Goal: Task Accomplishment & Management: Manage account settings

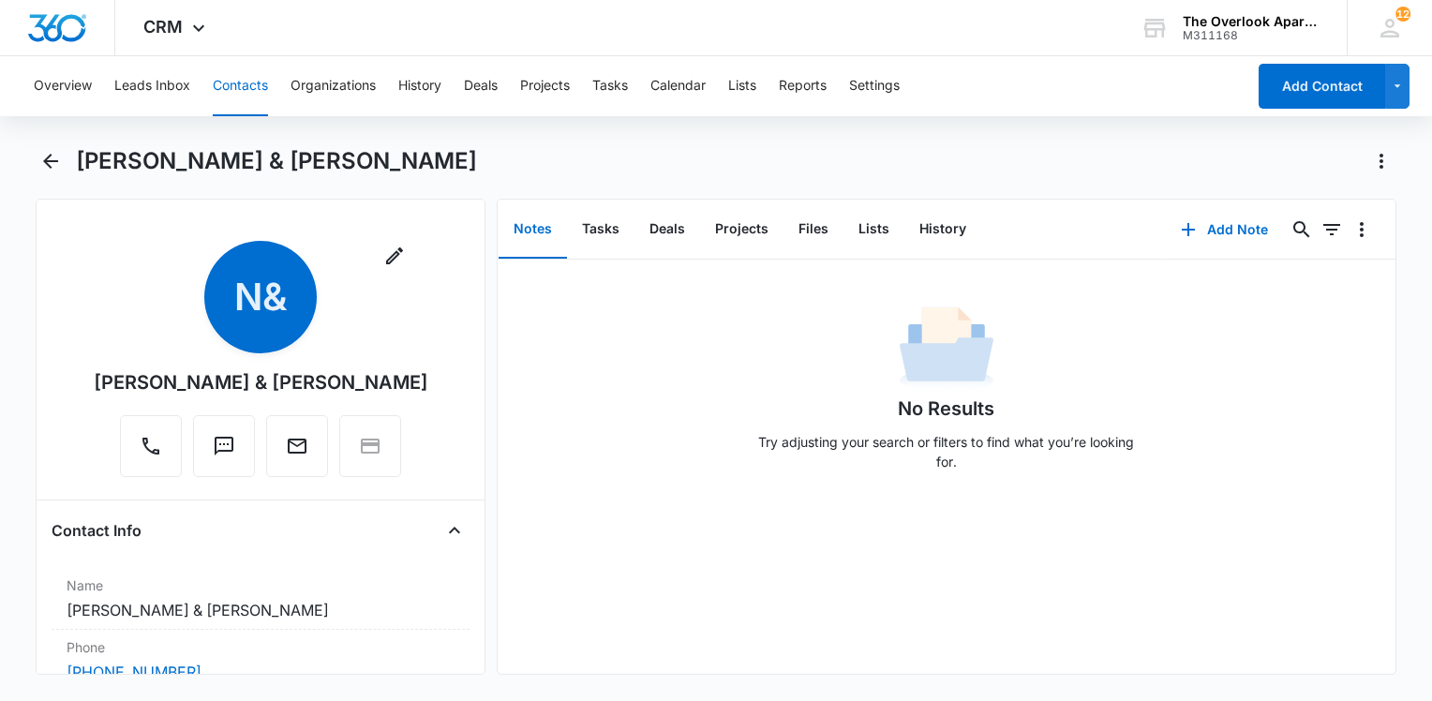
scroll to position [1293, 0]
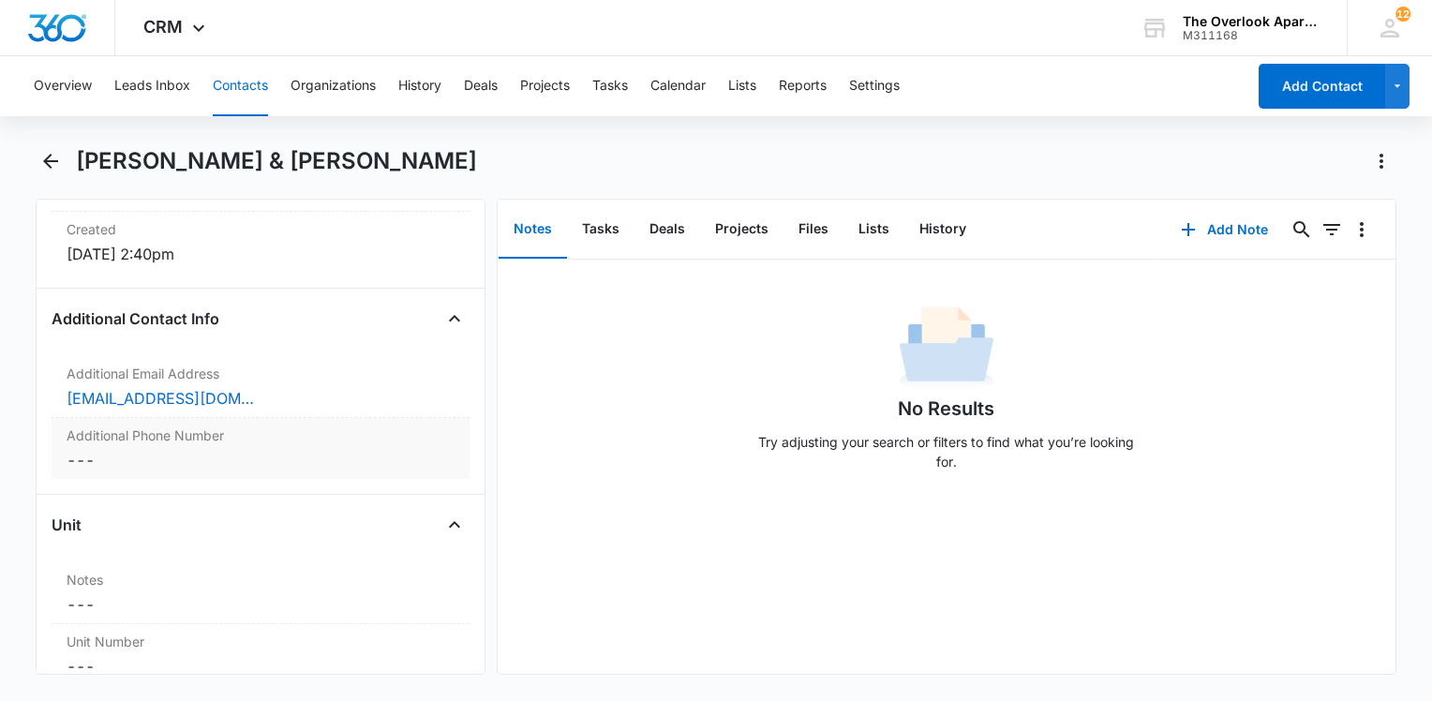
click at [277, 465] on div "Additional Phone Number Cancel Save Changes ---" at bounding box center [261, 448] width 418 height 61
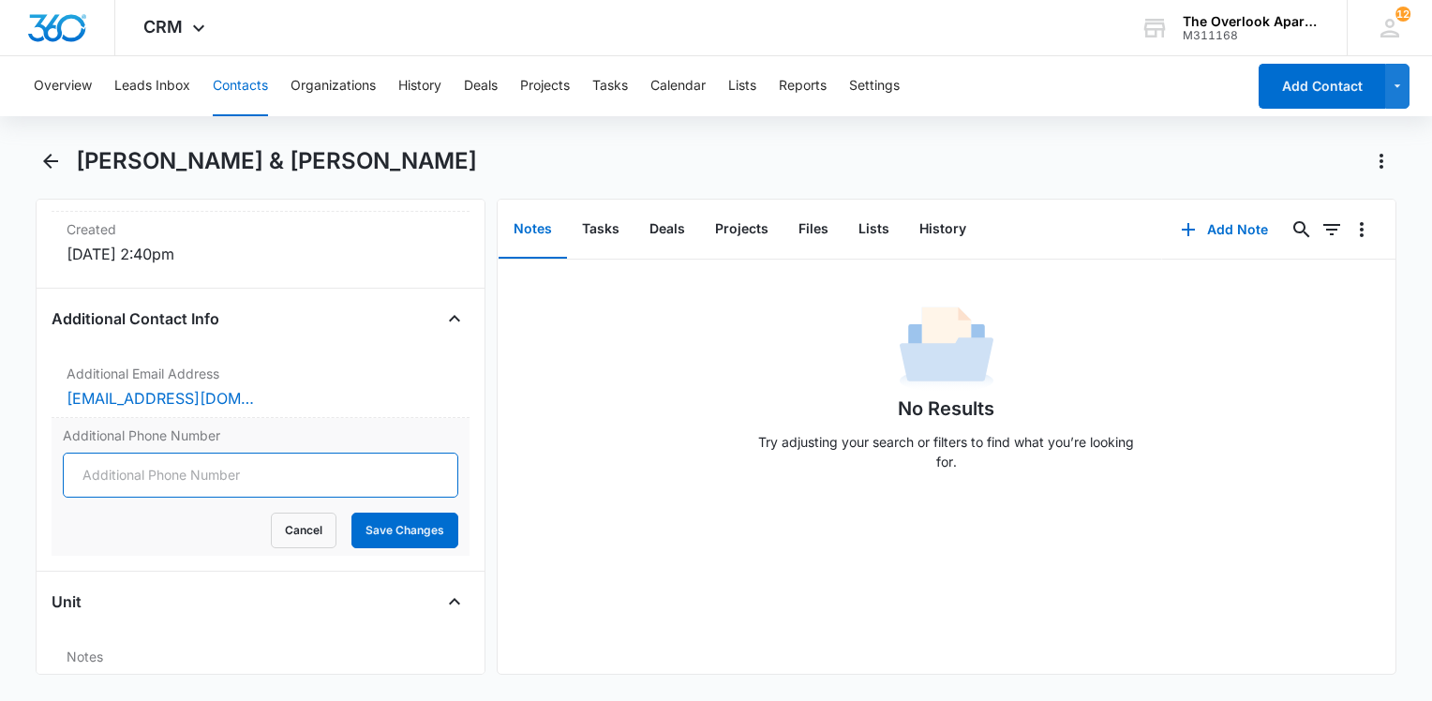
click at [354, 483] on input "Additional Phone Number" at bounding box center [261, 475] width 396 height 45
click at [179, 498] on input "Additional Phone Number" at bounding box center [261, 475] width 396 height 45
type input "[PHONE_NUMBER]"
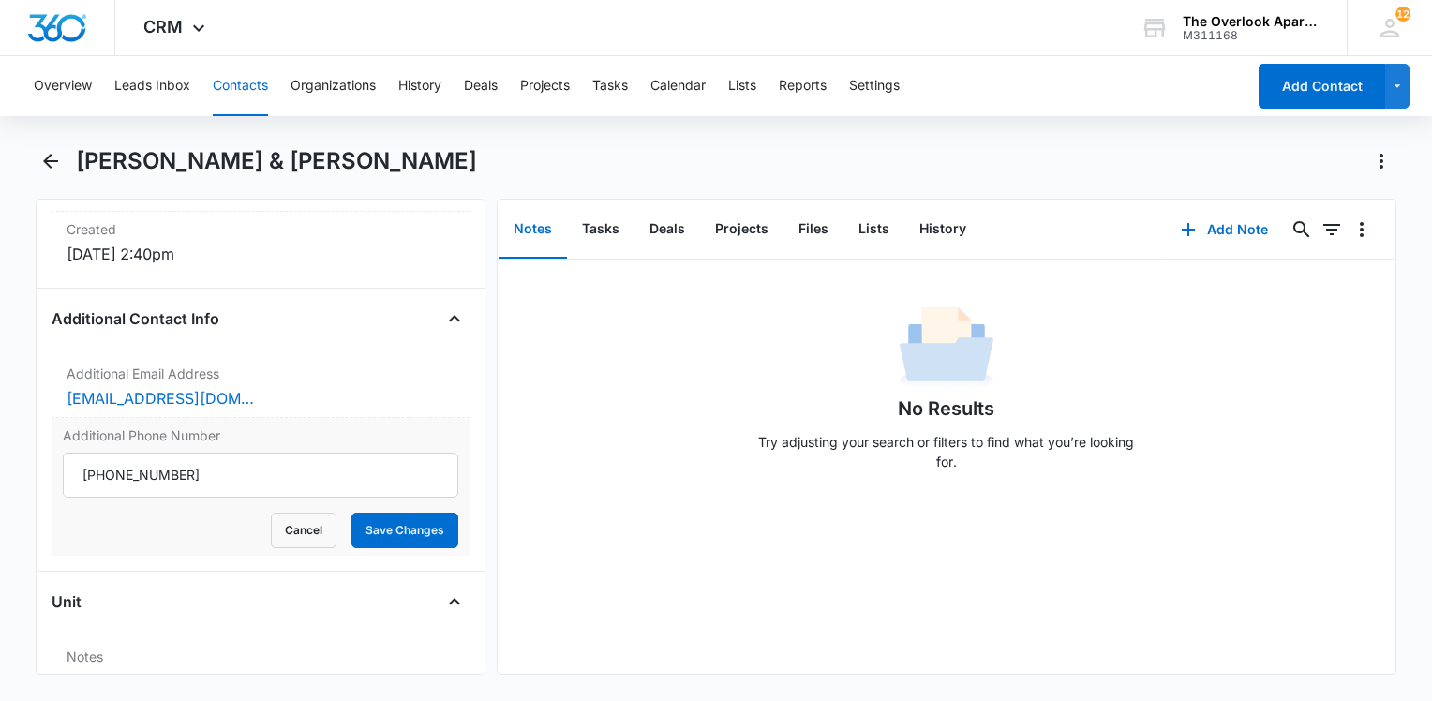
click at [390, 526] on form "Cancel Save Changes" at bounding box center [261, 501] width 396 height 96
click at [392, 538] on button "Save Changes" at bounding box center [404, 531] width 107 height 36
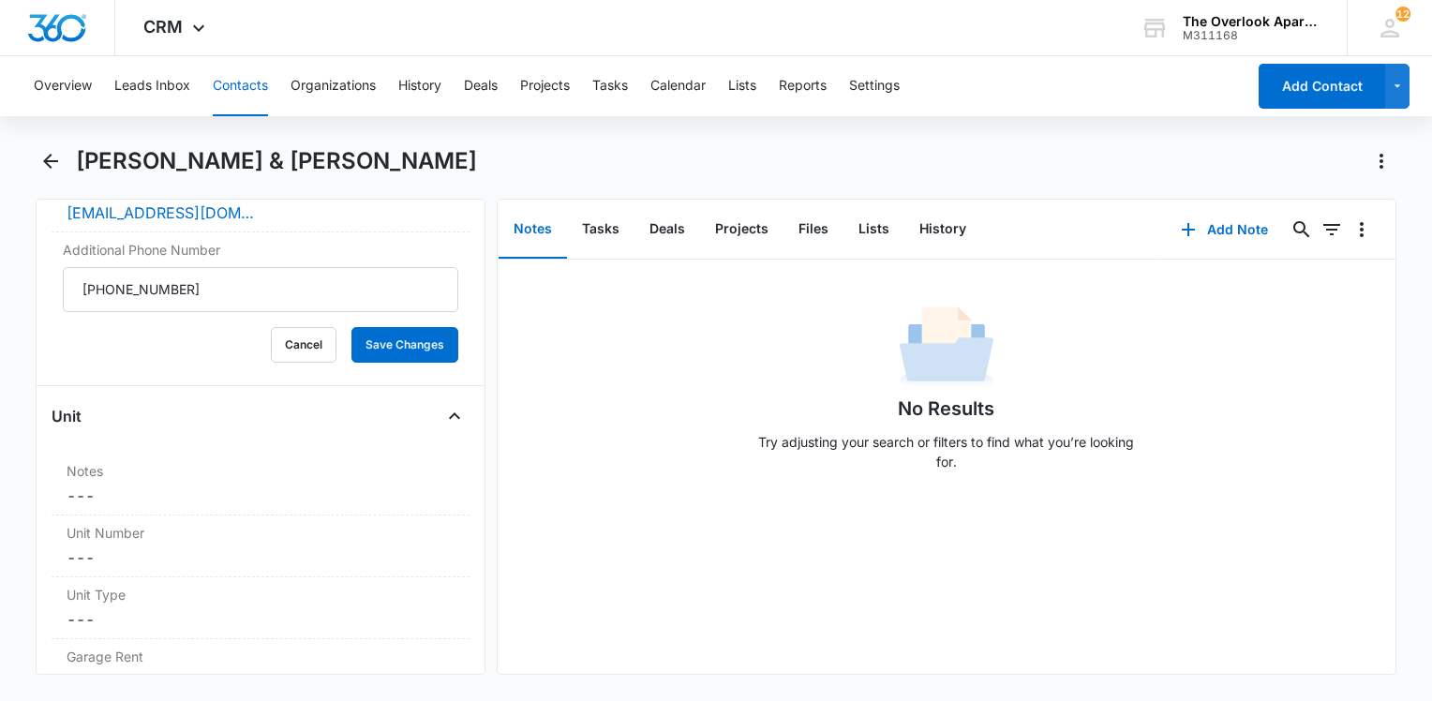
scroll to position [1481, 0]
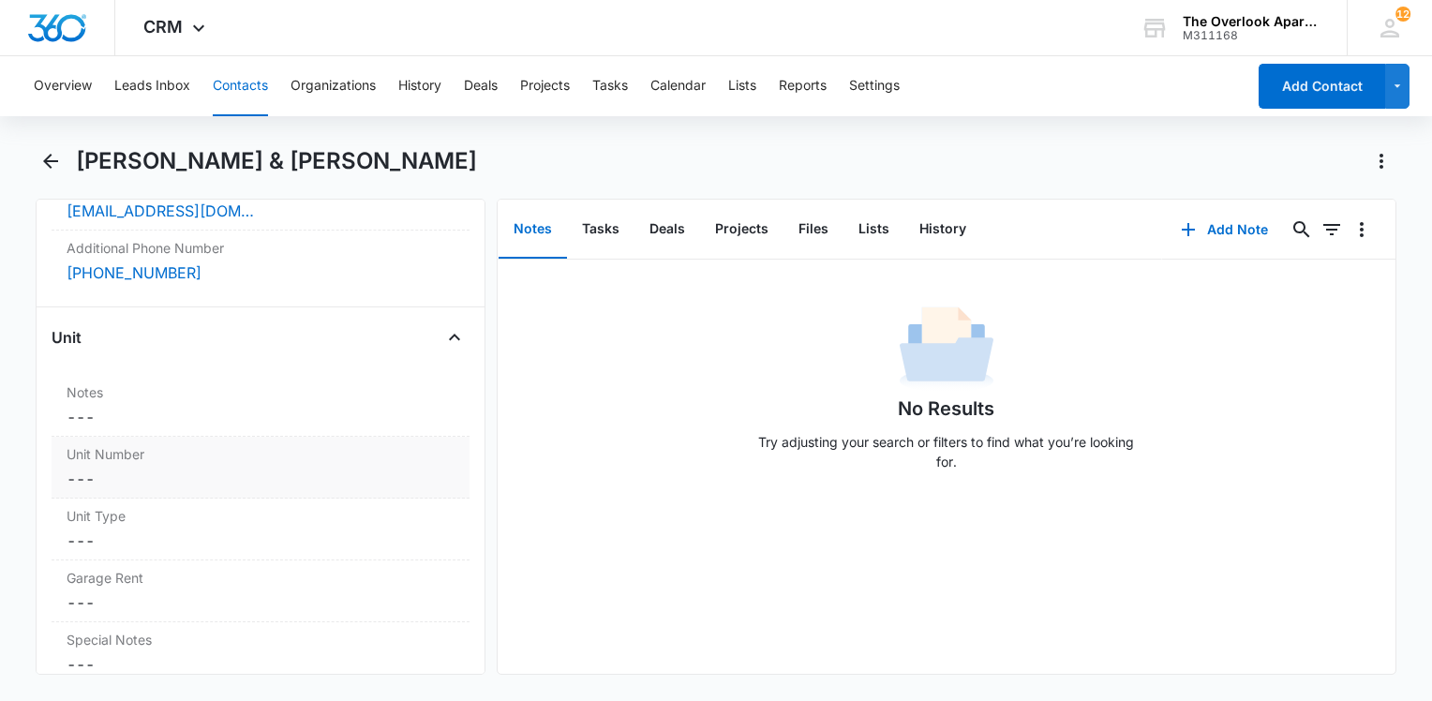
click at [232, 464] on label "Unit Number" at bounding box center [261, 454] width 388 height 20
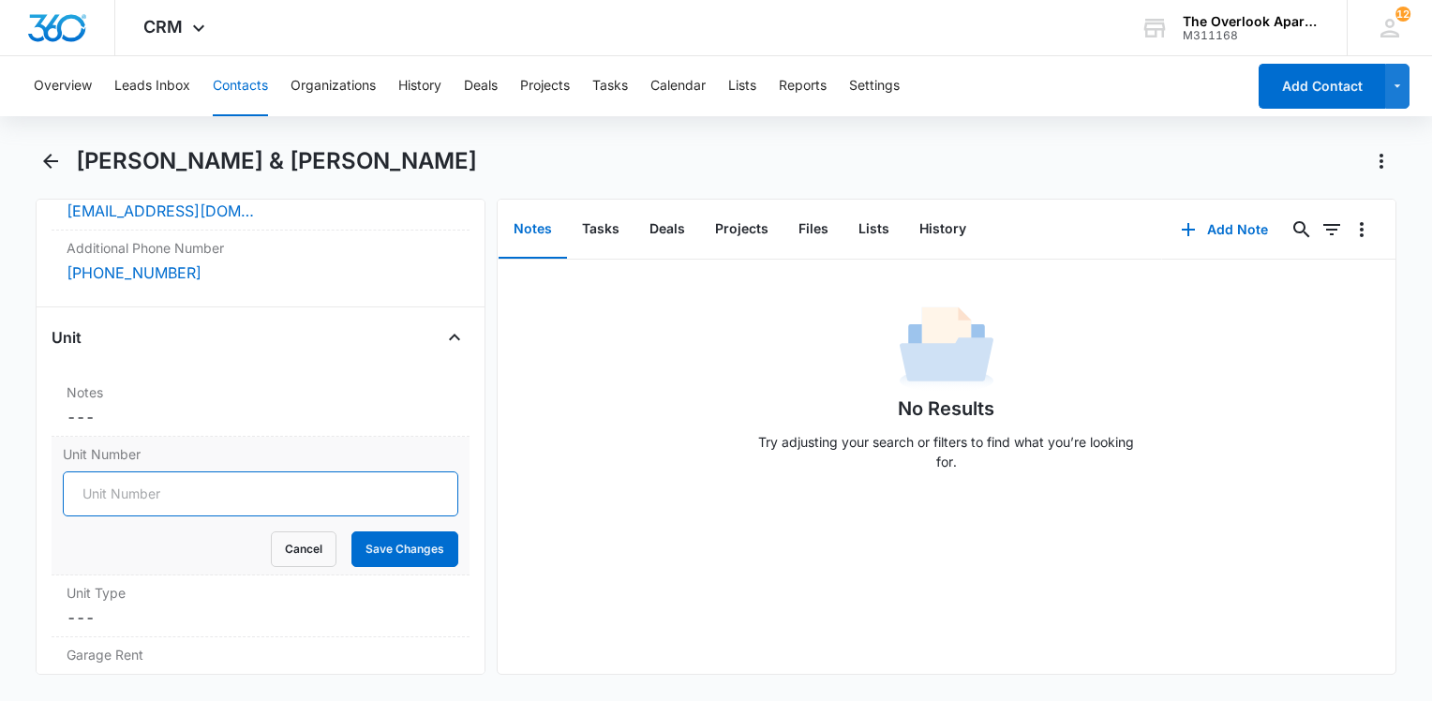
click at [192, 516] on input "Unit Number" at bounding box center [261, 493] width 396 height 45
type input "548-5103"
click at [385, 575] on div "Unit Number 548-5103 Cancel Save Changes" at bounding box center [261, 506] width 418 height 139
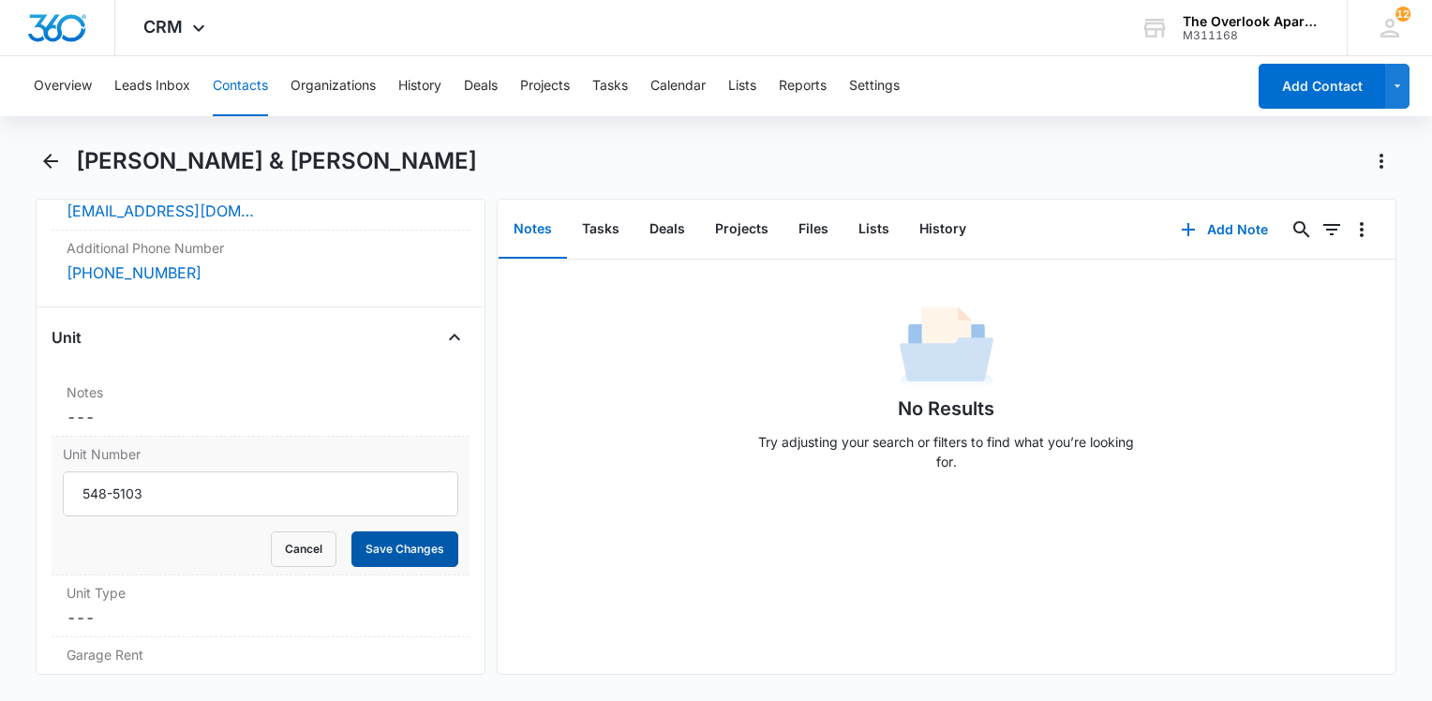
click at [386, 567] on button "Save Changes" at bounding box center [404, 549] width 107 height 36
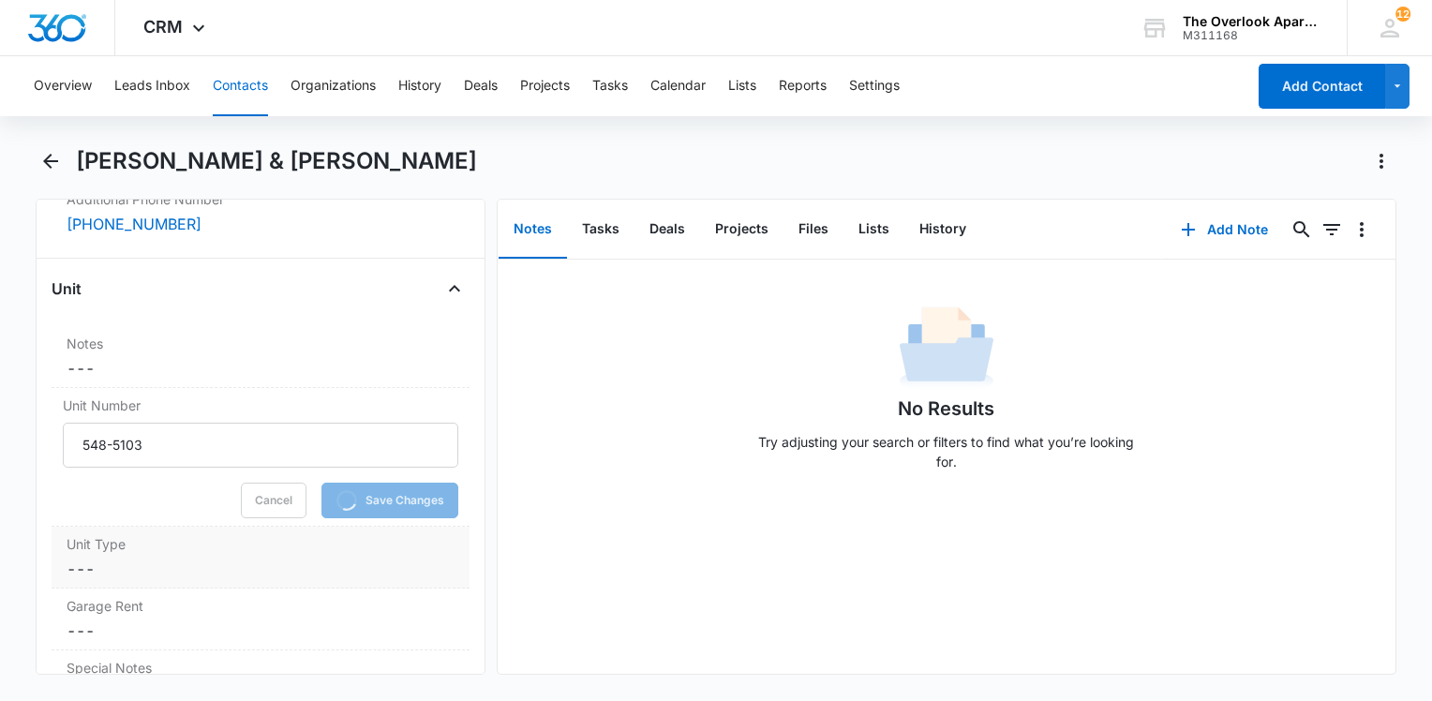
scroll to position [1575, 0]
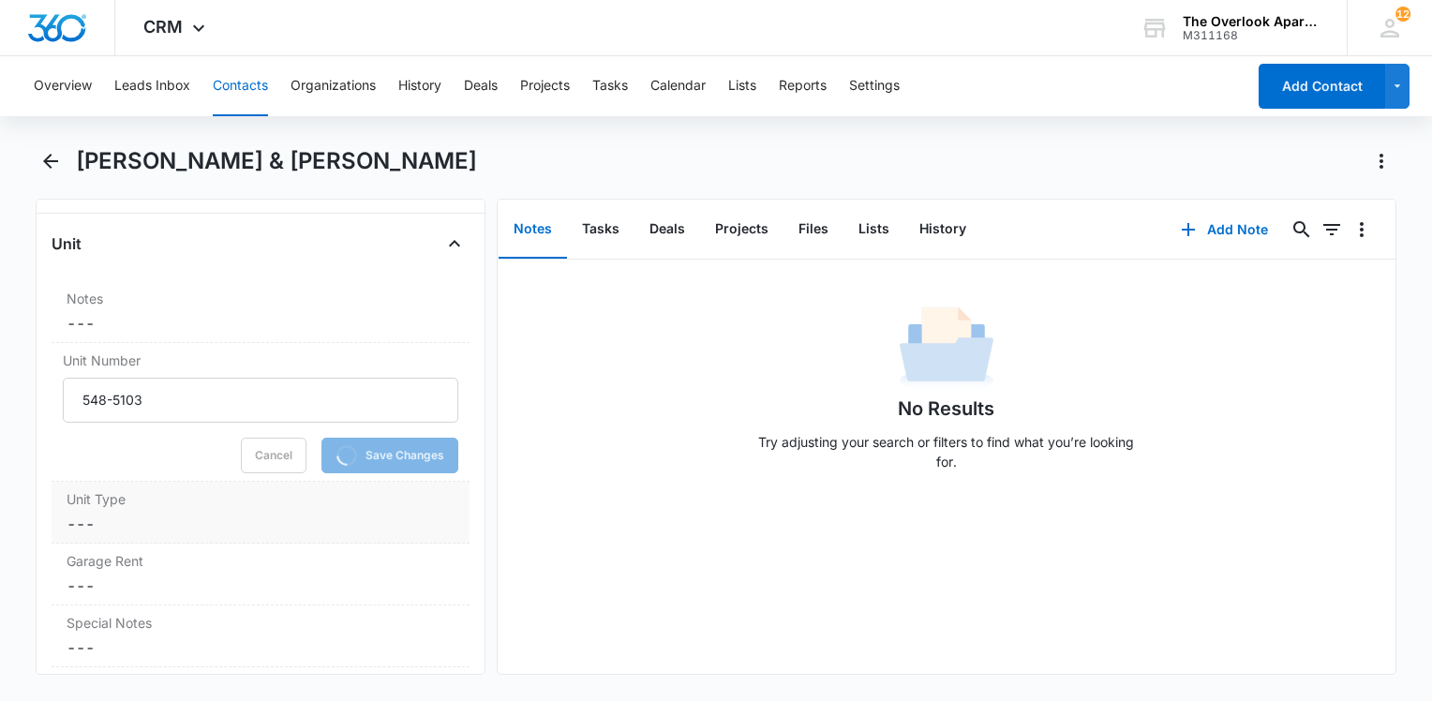
click at [162, 535] on dd "Cancel Save Changes ---" at bounding box center [261, 524] width 388 height 22
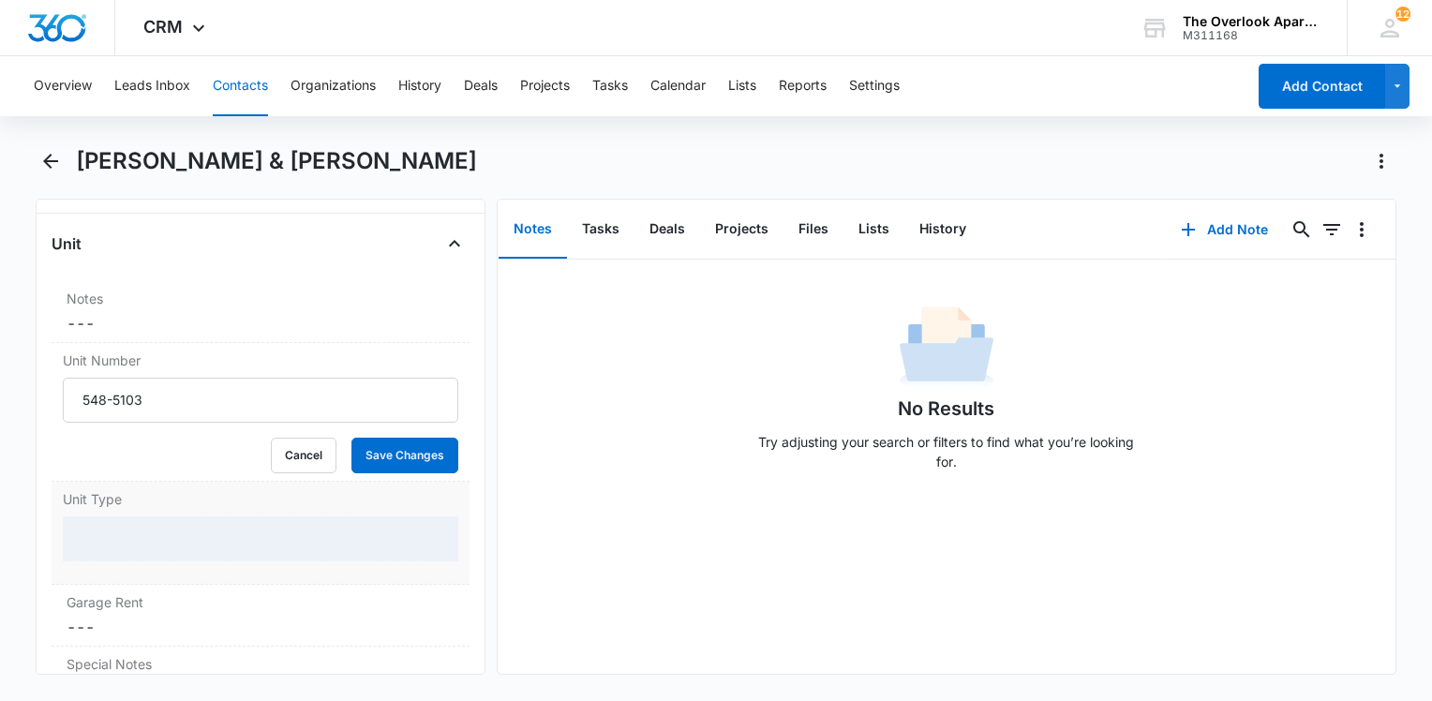
click at [151, 555] on div at bounding box center [261, 538] width 396 height 45
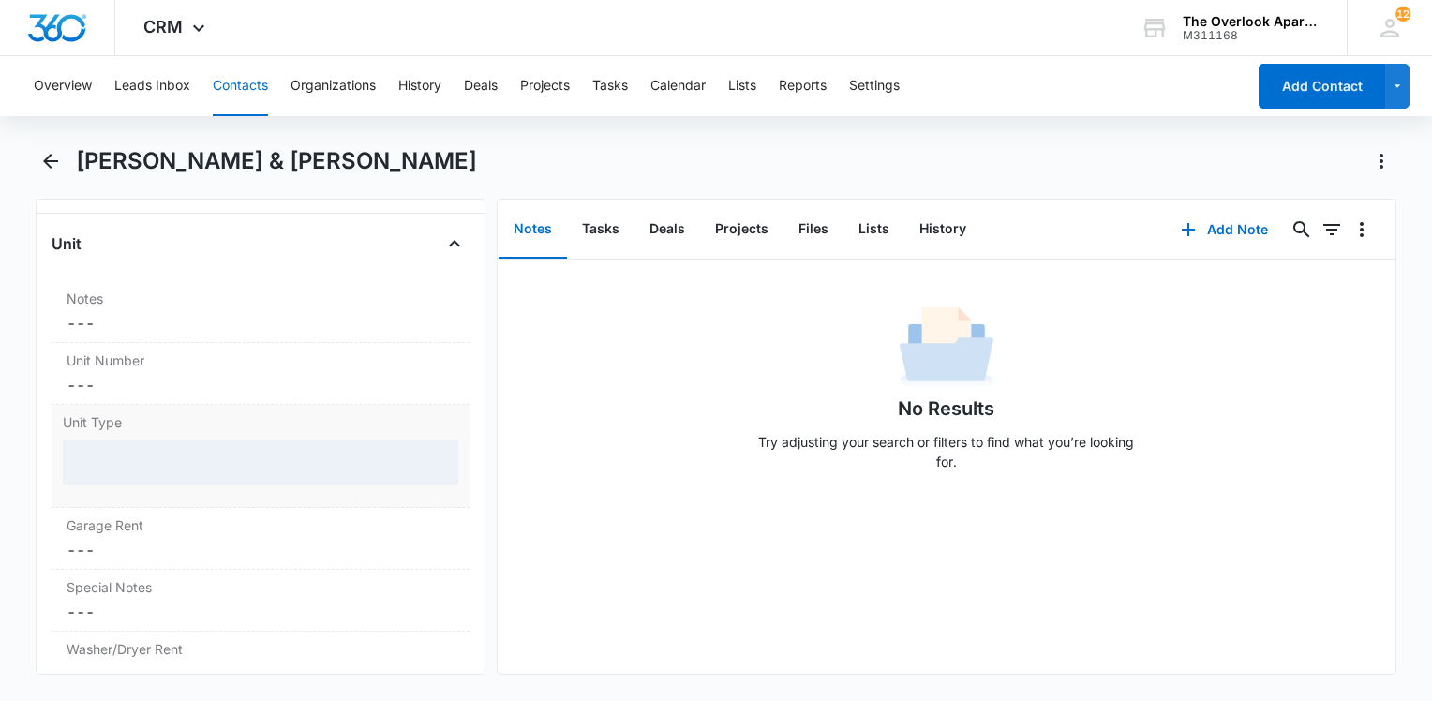
click at [154, 482] on div at bounding box center [261, 462] width 396 height 45
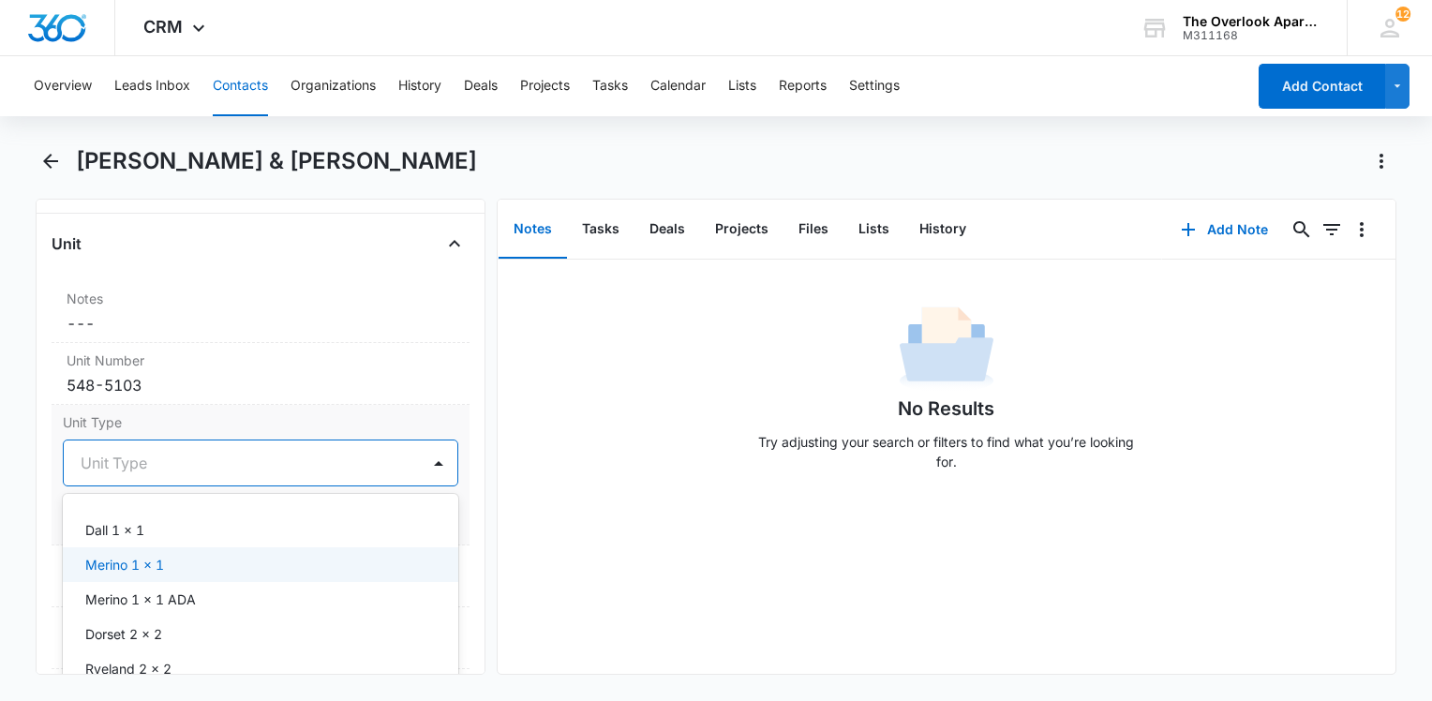
click at [133, 575] on p "Merino 1 x 1" at bounding box center [124, 565] width 79 height 20
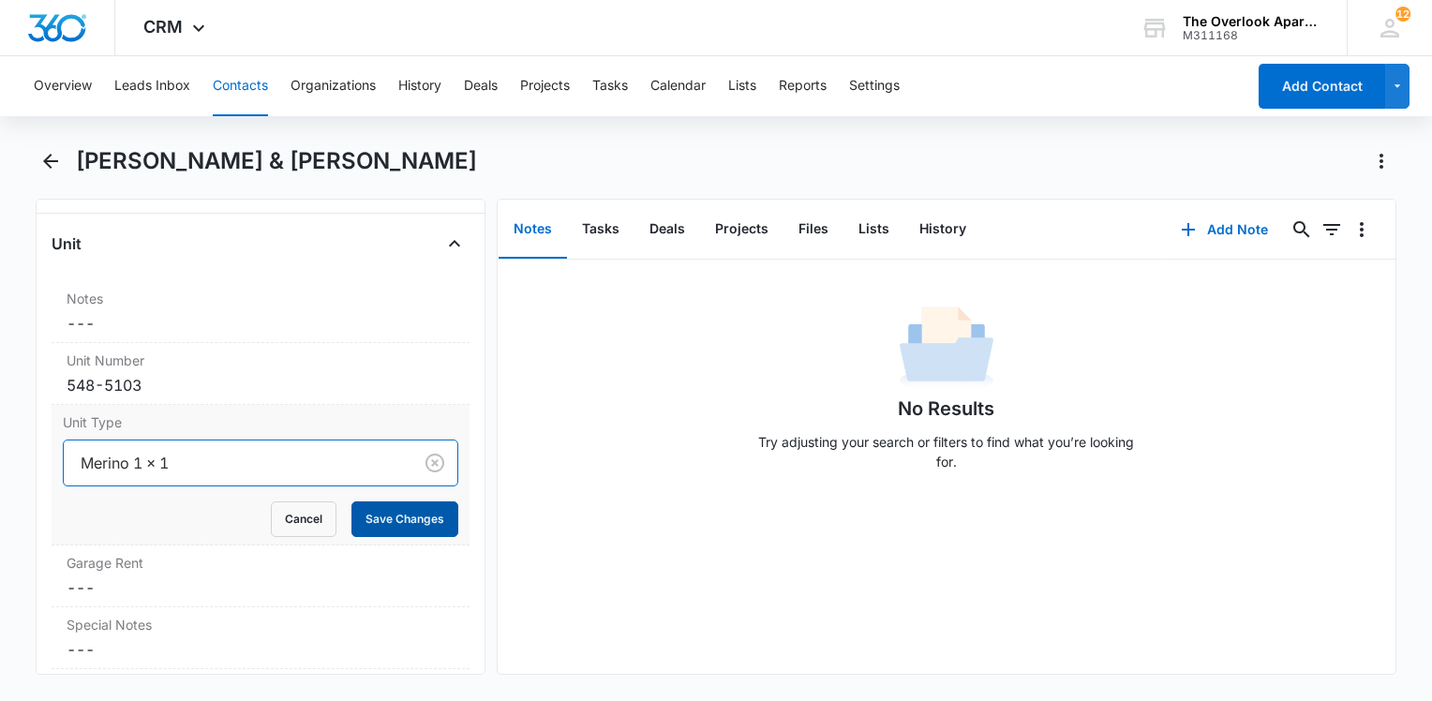
click at [381, 537] on button "Save Changes" at bounding box center [404, 519] width 107 height 36
click at [374, 531] on button "Save Changes" at bounding box center [404, 519] width 107 height 36
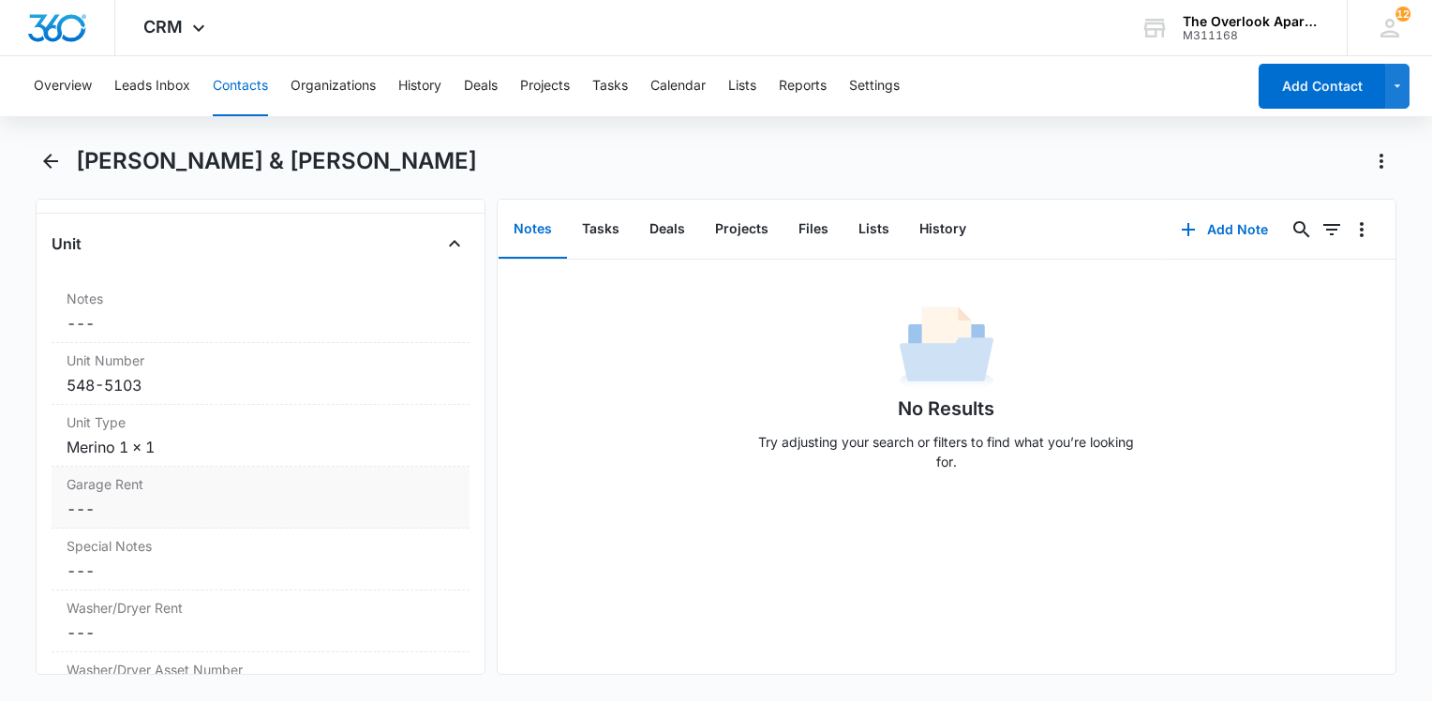
click at [247, 494] on label "Garage Rent" at bounding box center [261, 484] width 388 height 20
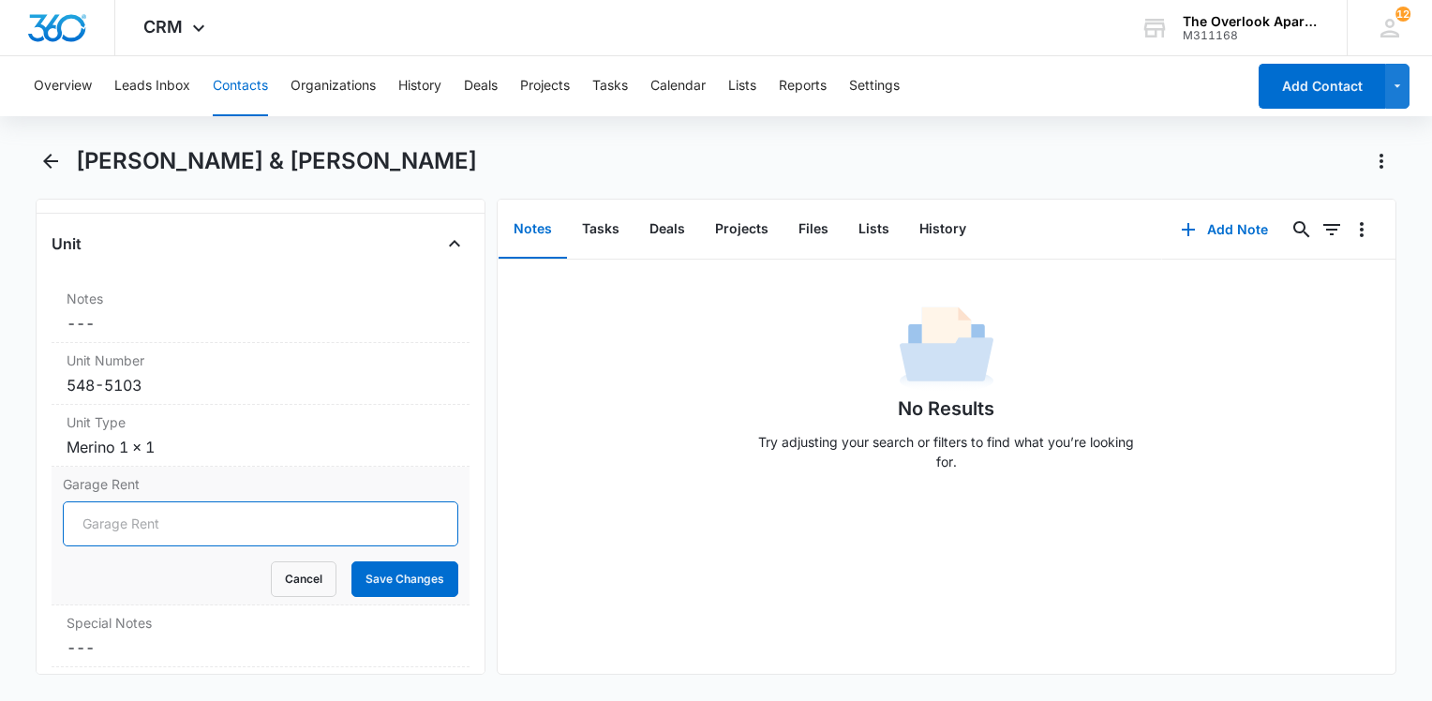
click at [99, 546] on input "Garage Rent" at bounding box center [261, 523] width 396 height 45
type input "N/A"
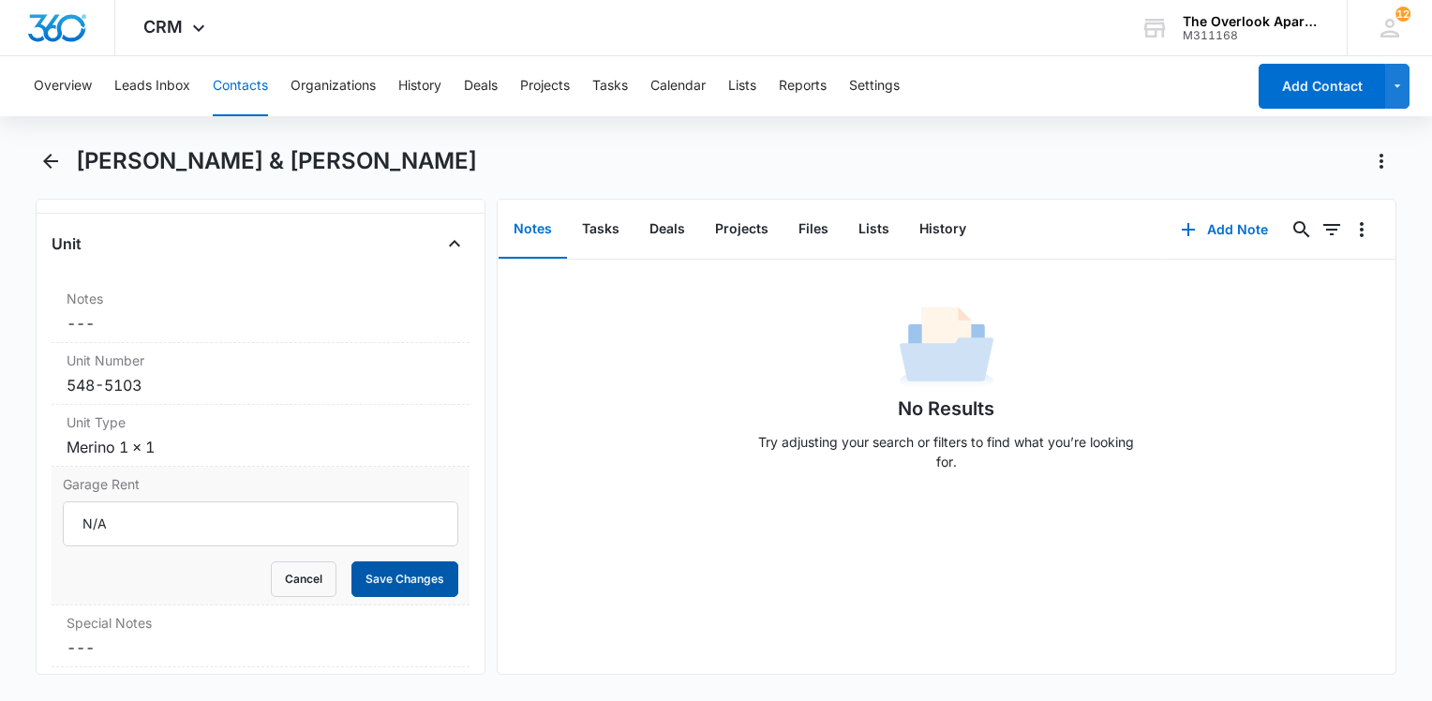
click at [351, 590] on button "Save Changes" at bounding box center [404, 579] width 107 height 36
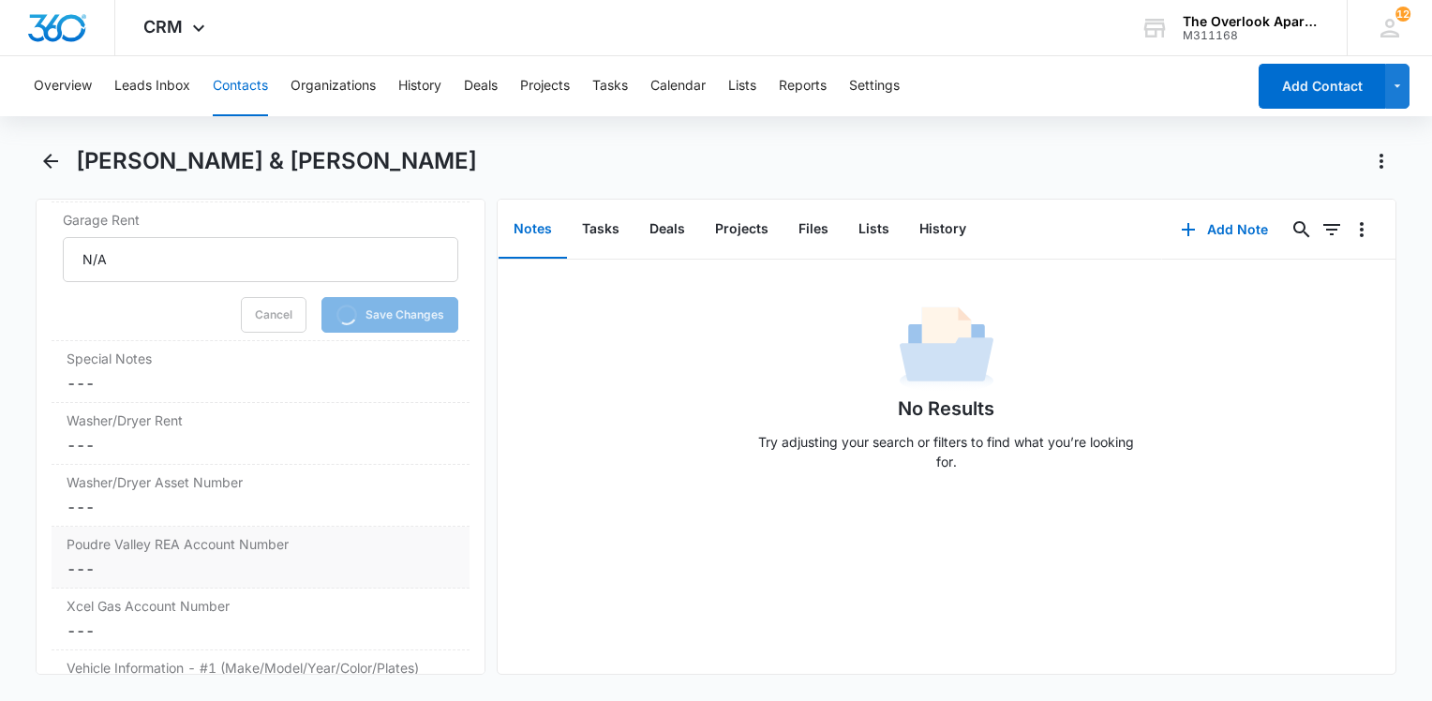
scroll to position [1949, 0]
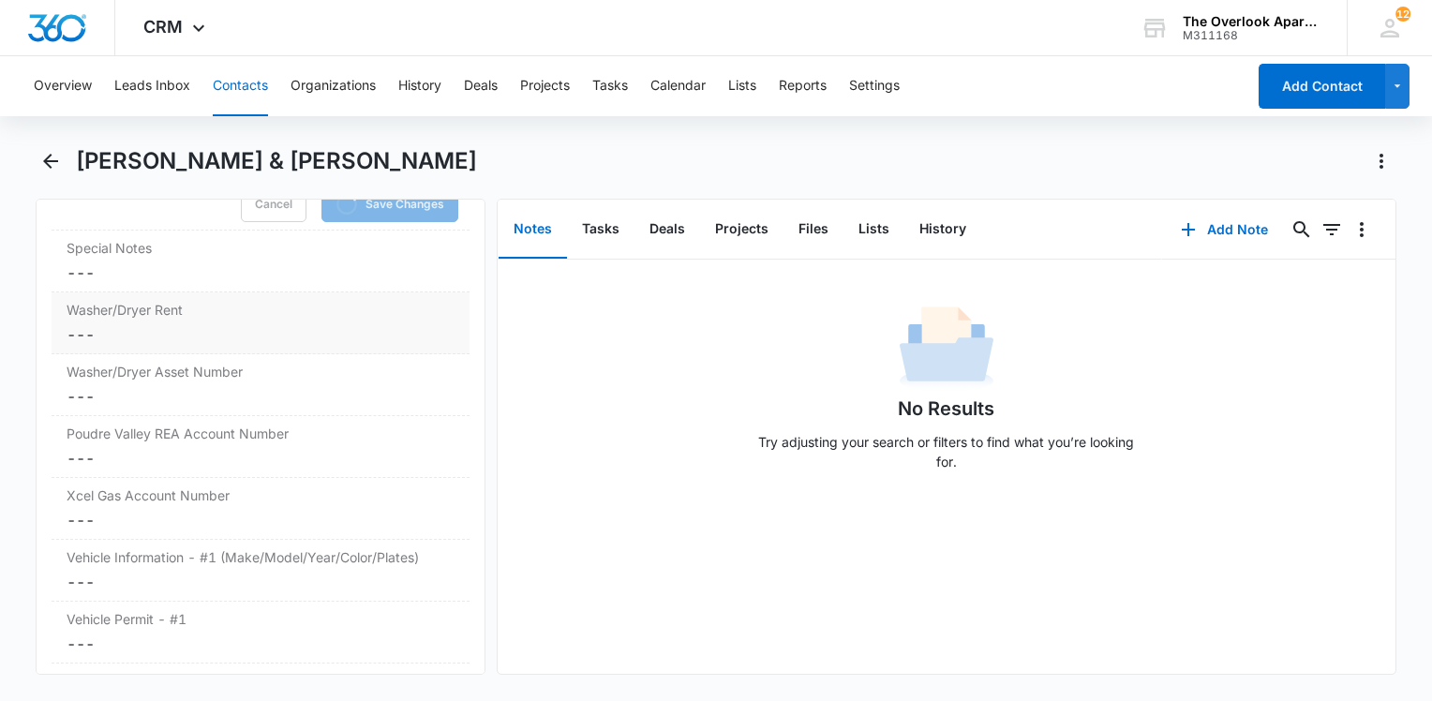
click at [221, 346] on dd "Cancel Save Changes ---" at bounding box center [261, 334] width 388 height 22
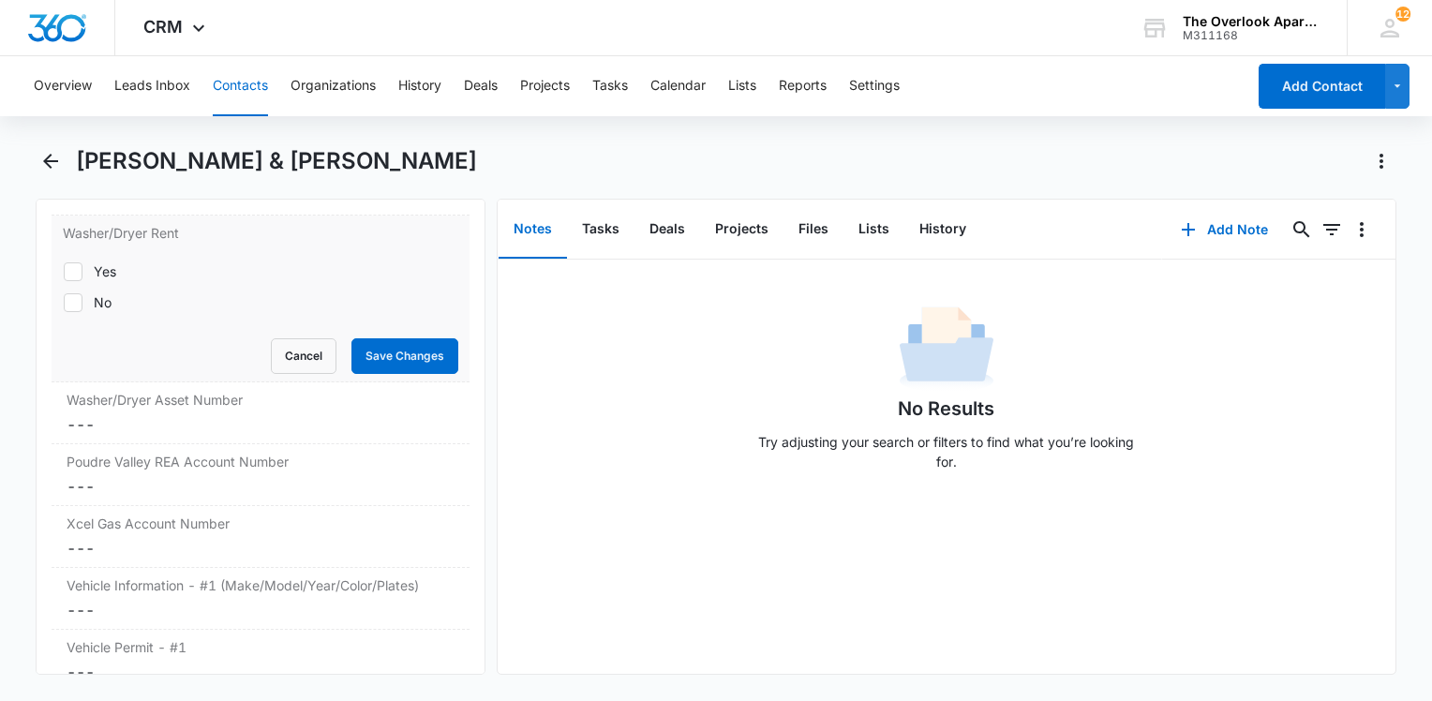
click at [97, 280] on div "Yes" at bounding box center [105, 271] width 22 height 20
click at [64, 272] on input "Yes" at bounding box center [63, 271] width 1 height 1
checkbox input "true"
click at [401, 361] on button "Save Changes" at bounding box center [404, 356] width 107 height 36
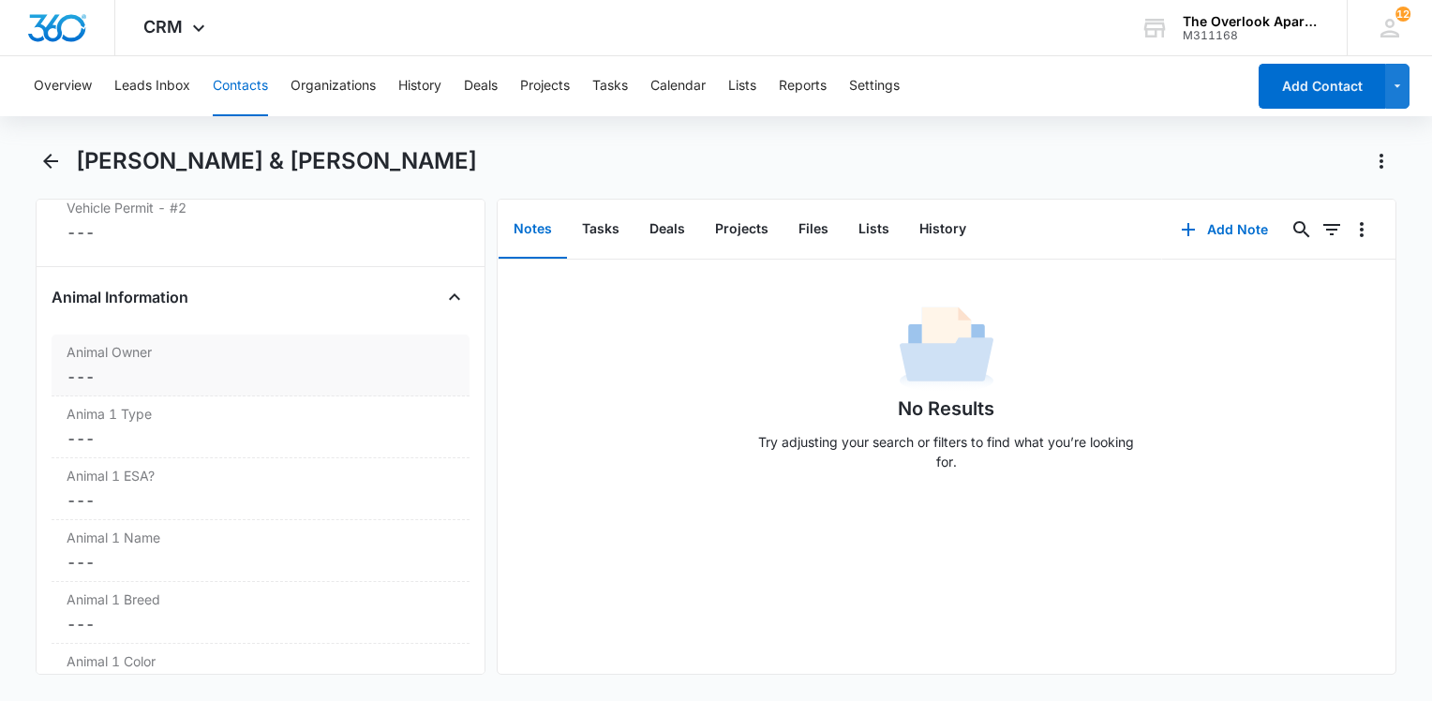
scroll to position [2220, 0]
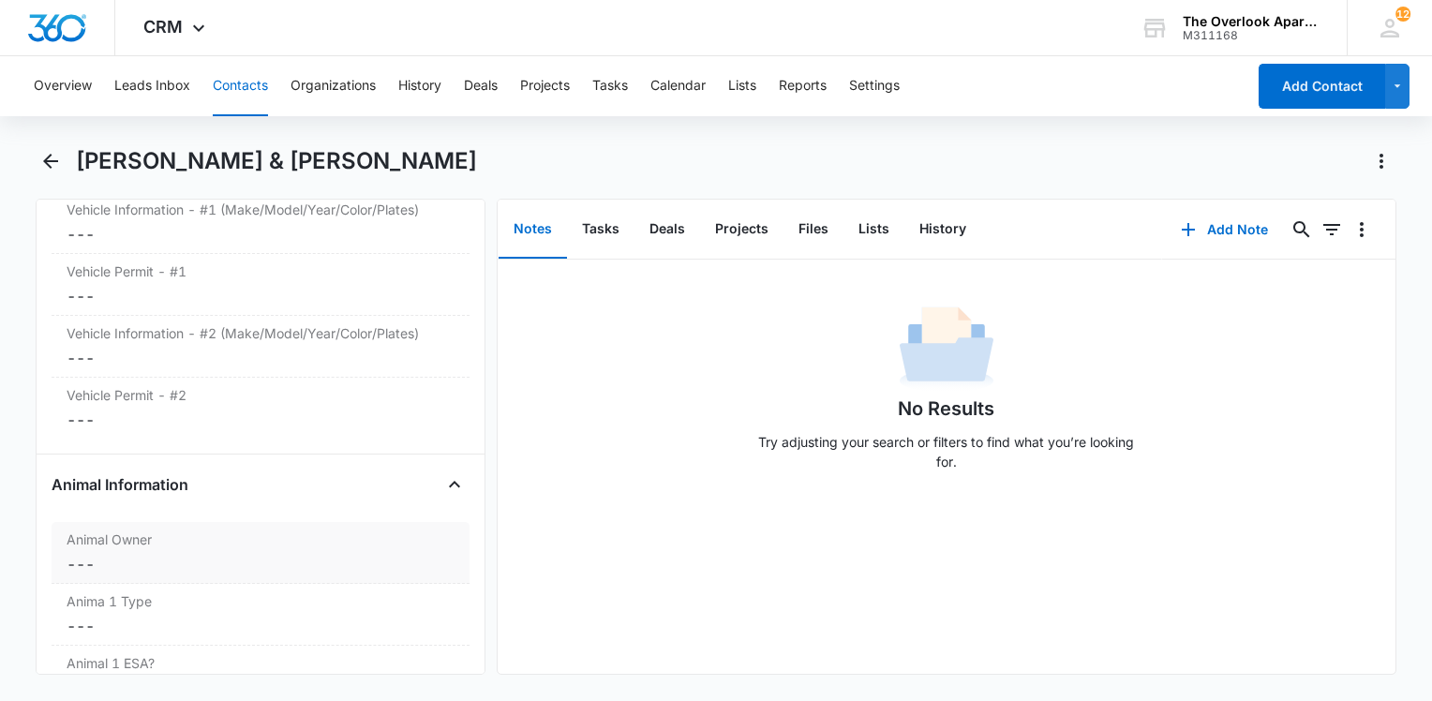
click at [265, 549] on label "Animal Owner" at bounding box center [261, 540] width 388 height 20
click at [97, 588] on div "Yes" at bounding box center [105, 578] width 22 height 20
click at [64, 578] on input "Yes" at bounding box center [63, 577] width 1 height 1
checkbox input "true"
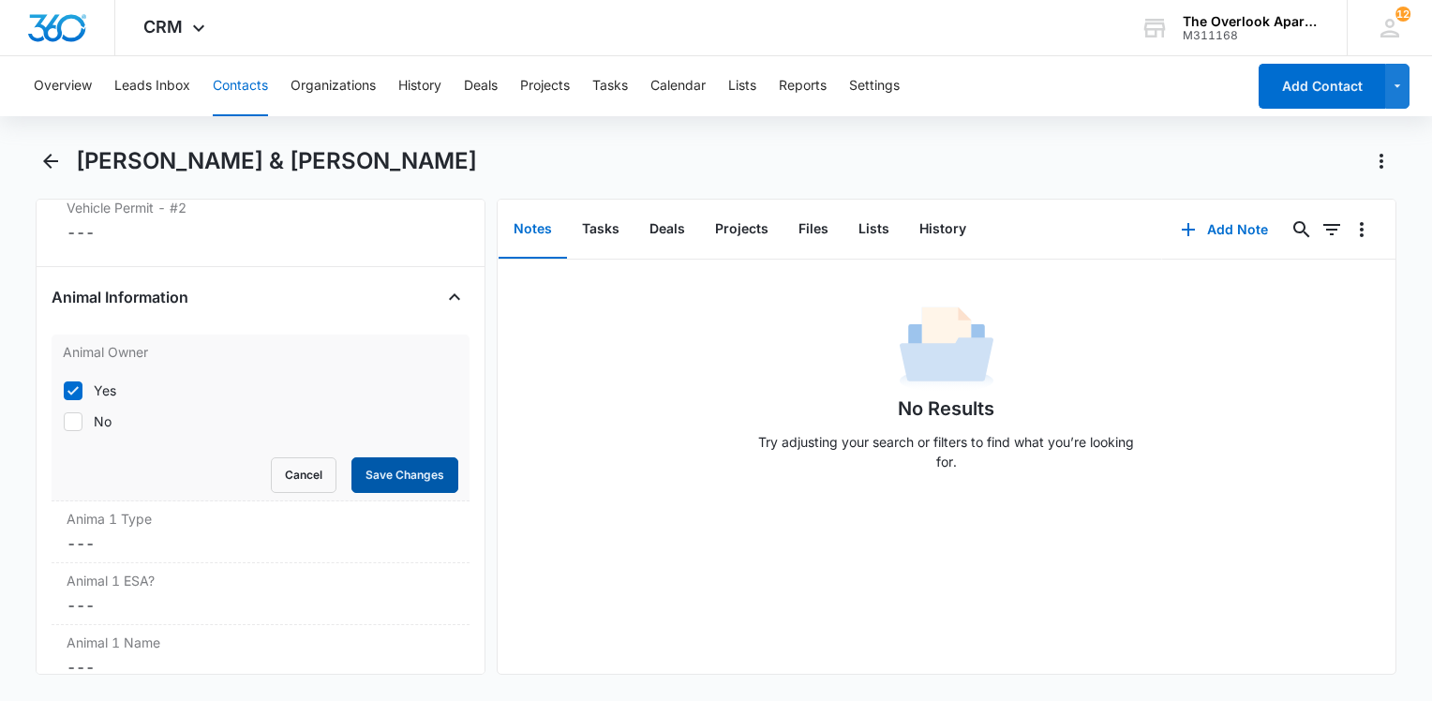
click at [417, 493] on button "Save Changes" at bounding box center [404, 475] width 107 height 36
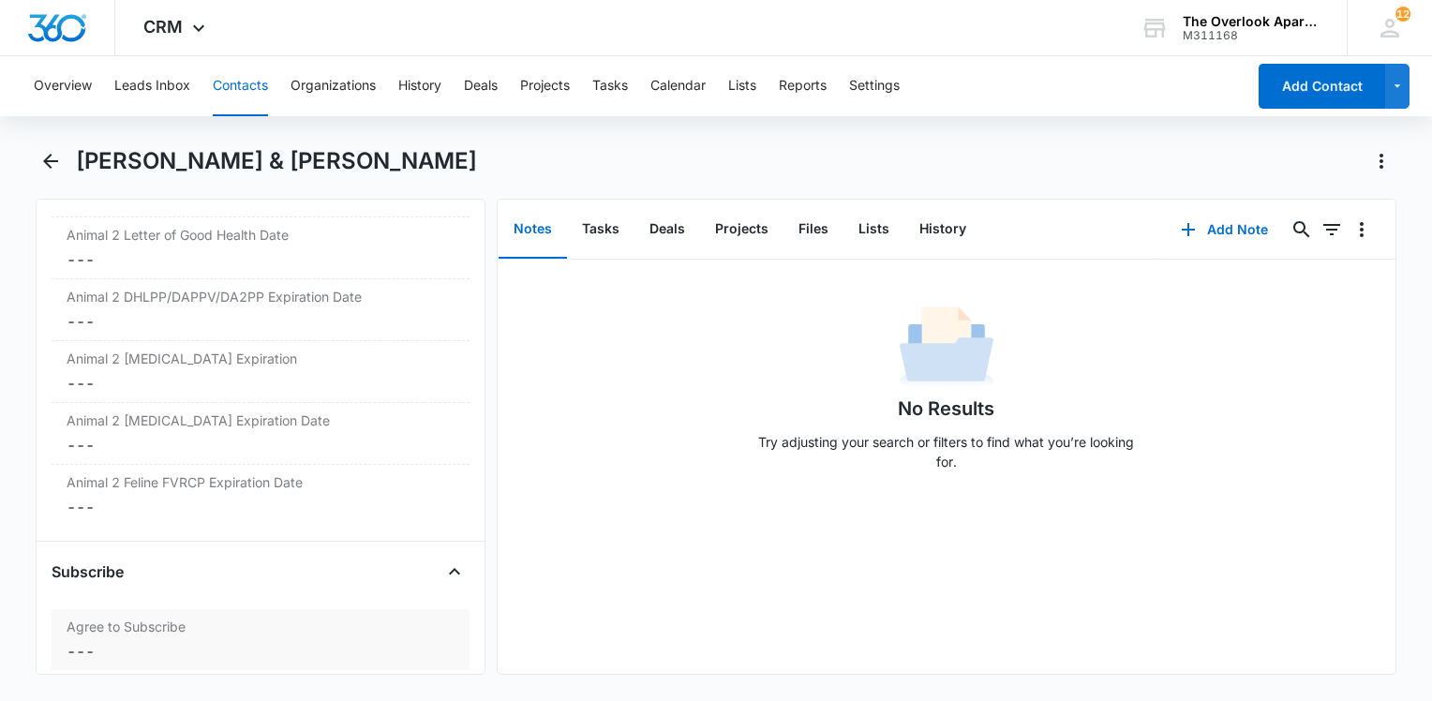
scroll to position [3573, 0]
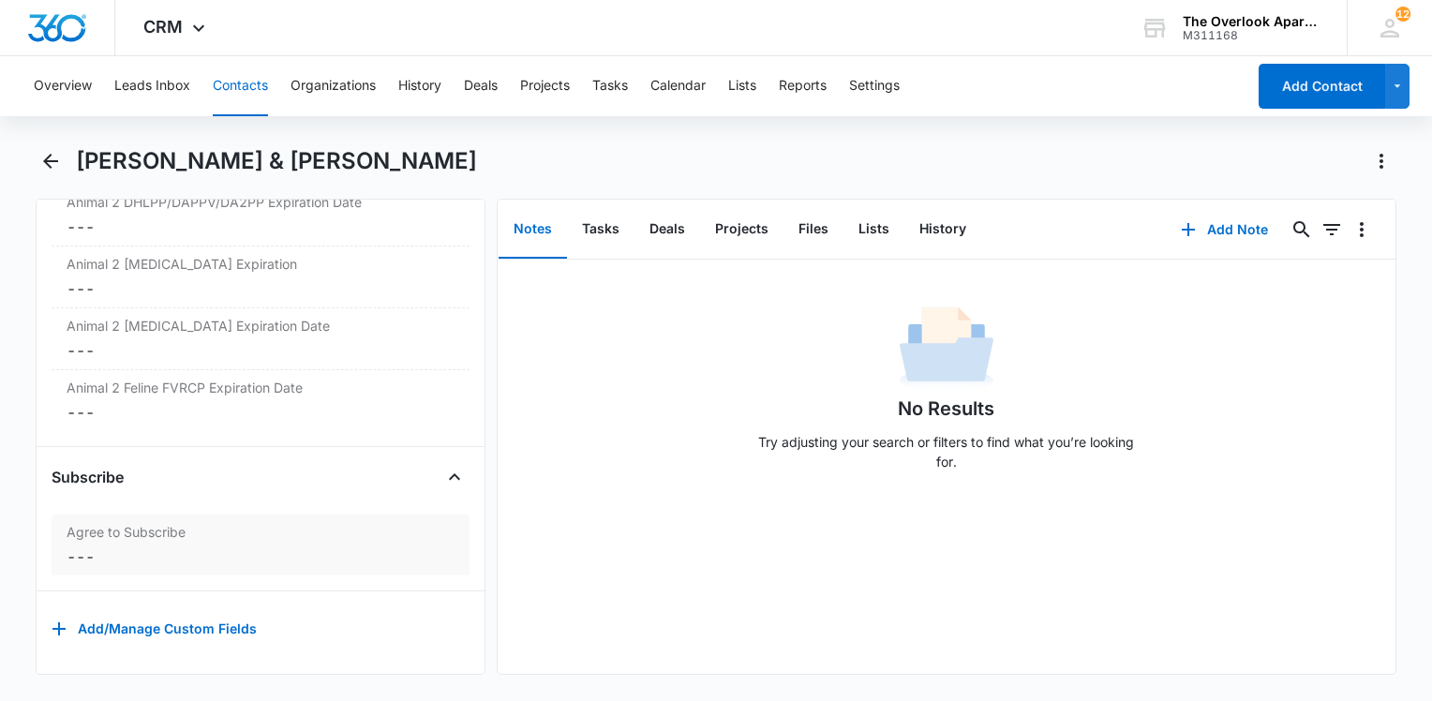
click at [293, 524] on label "Agree to Subscribe" at bounding box center [261, 532] width 388 height 20
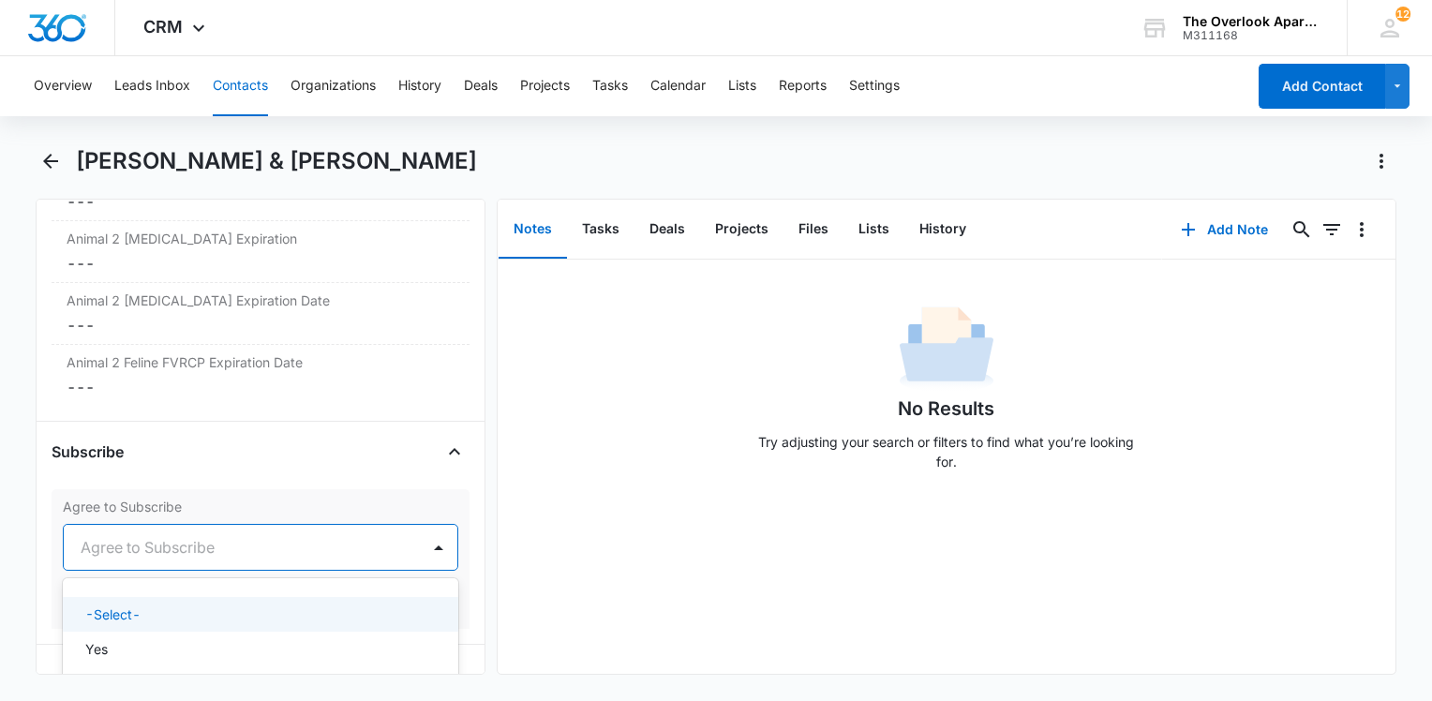
click at [120, 560] on div at bounding box center [238, 547] width 315 height 26
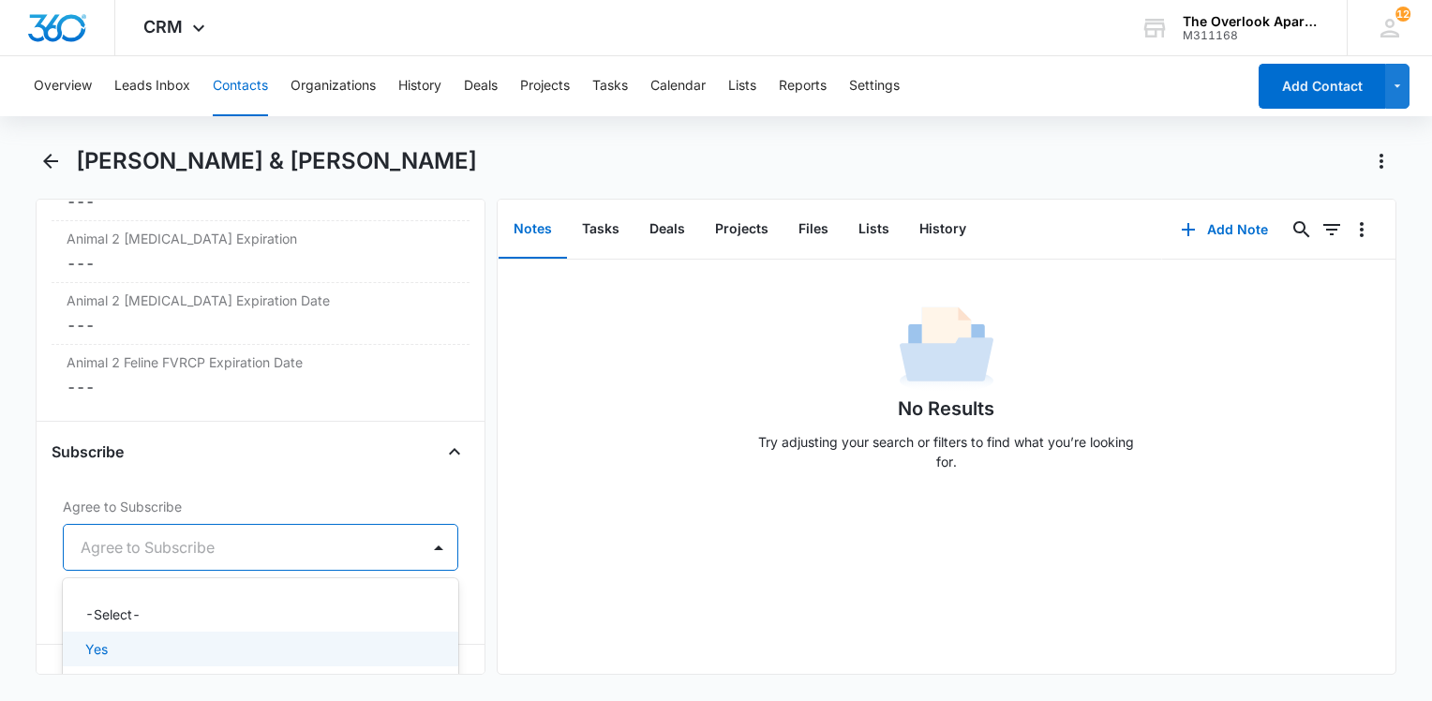
click at [128, 658] on div "Yes" at bounding box center [258, 649] width 347 height 20
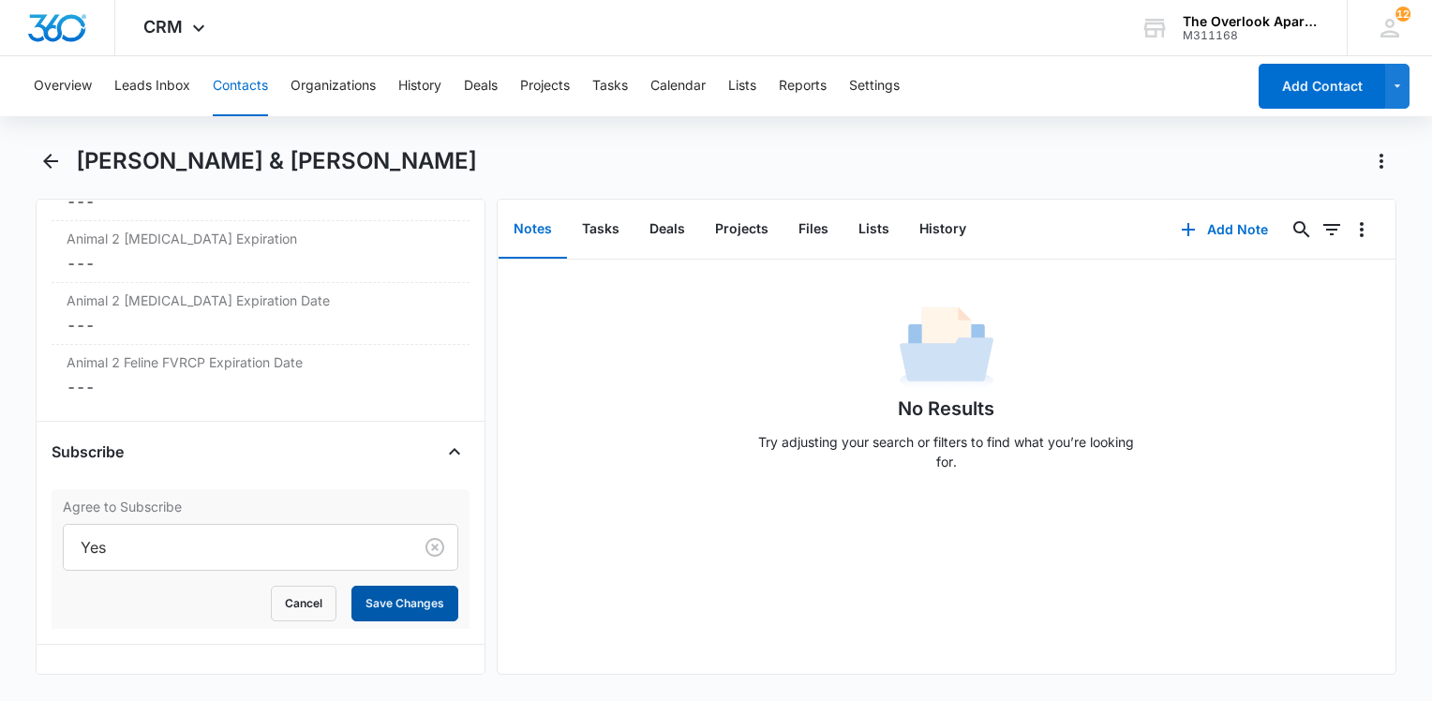
click at [398, 617] on button "Save Changes" at bounding box center [404, 604] width 107 height 36
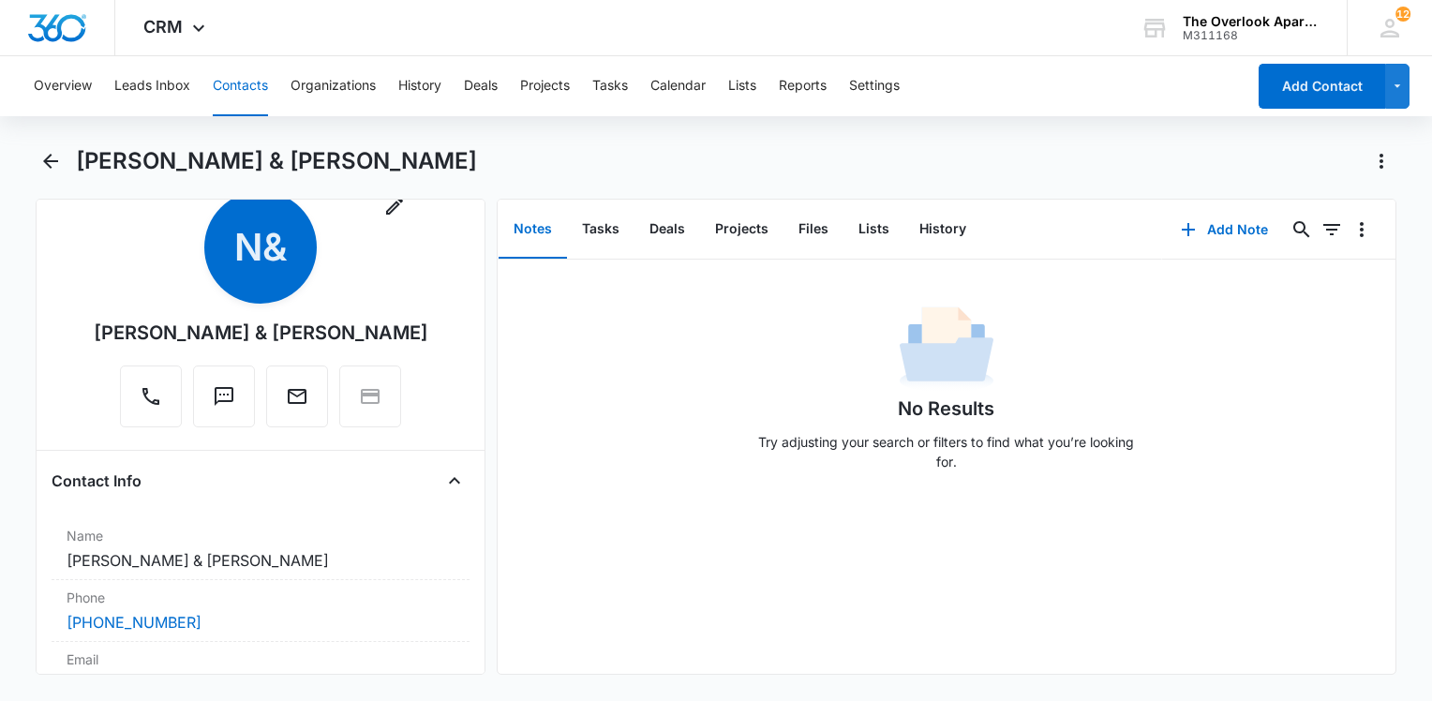
scroll to position [0, 0]
